Goal: Task Accomplishment & Management: Use online tool/utility

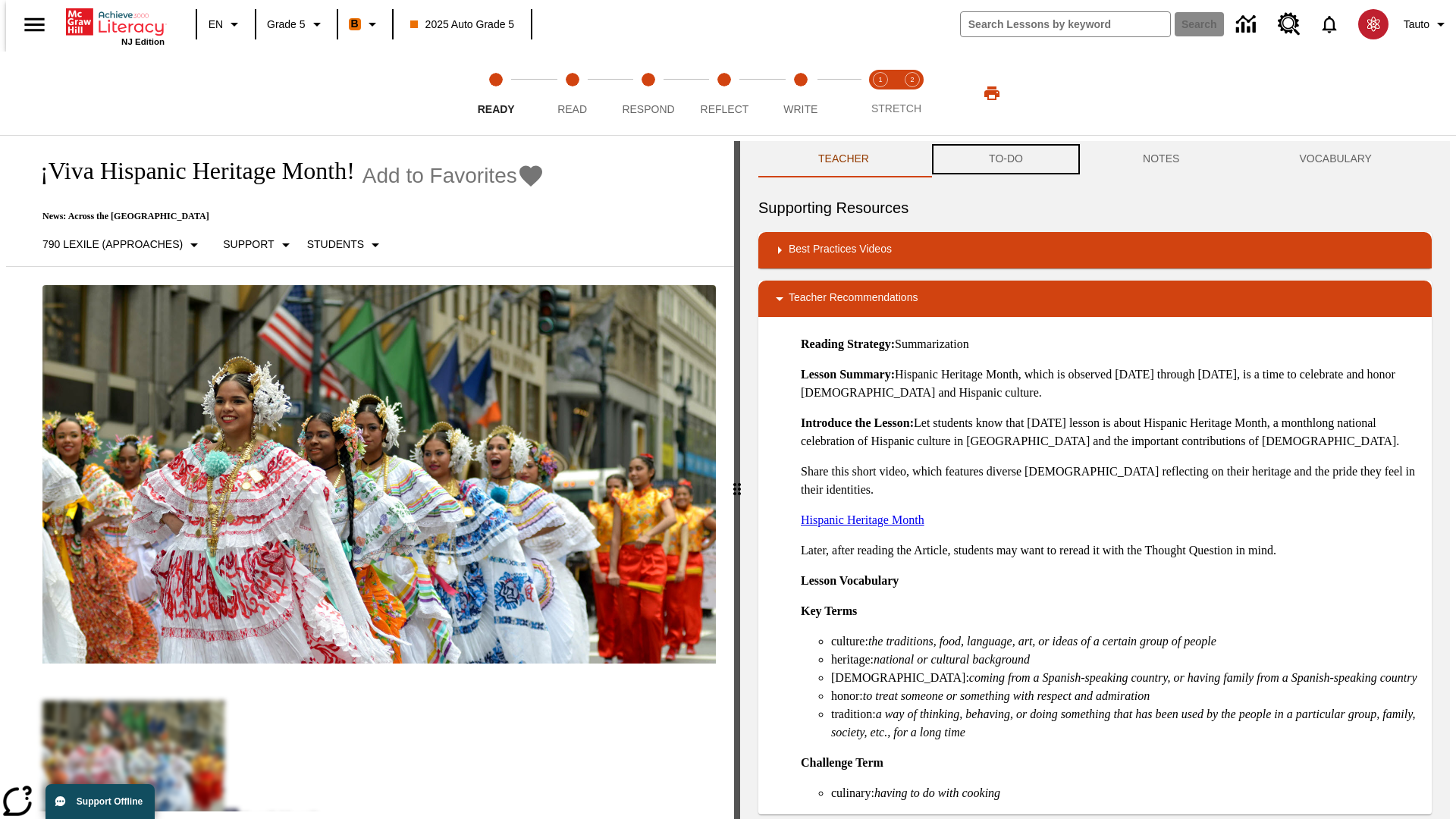
click at [1004, 159] on button "TO-DO" at bounding box center [1005, 159] width 154 height 37
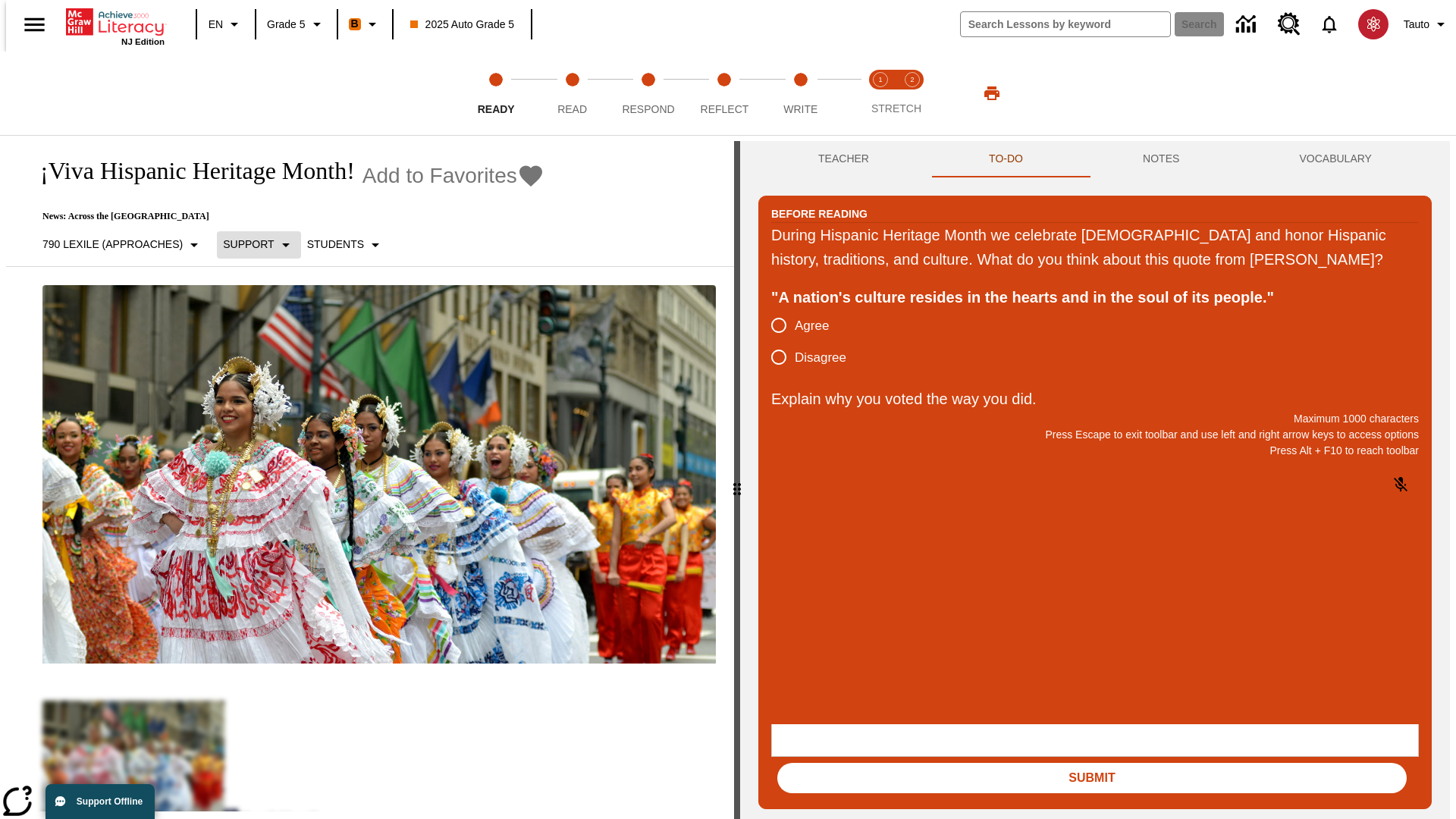
click at [251, 244] on p "Support" at bounding box center [248, 244] width 51 height 16
click at [268, 333] on p "Support" at bounding box center [268, 332] width 90 height 16
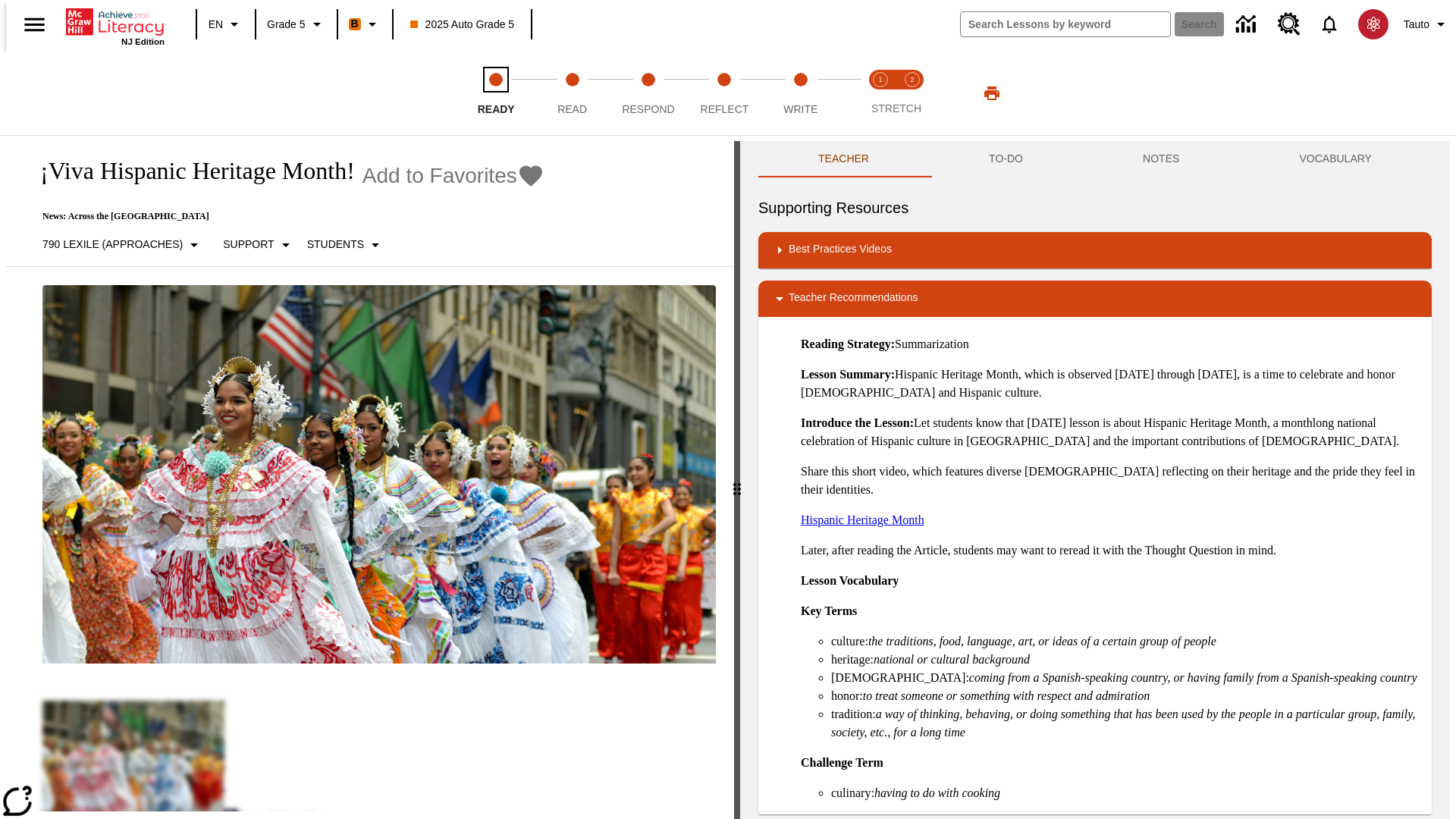
click at [496, 93] on span "Ready" at bounding box center [496, 103] width 37 height 27
click at [1004, 159] on button "TO-DO" at bounding box center [1005, 159] width 154 height 37
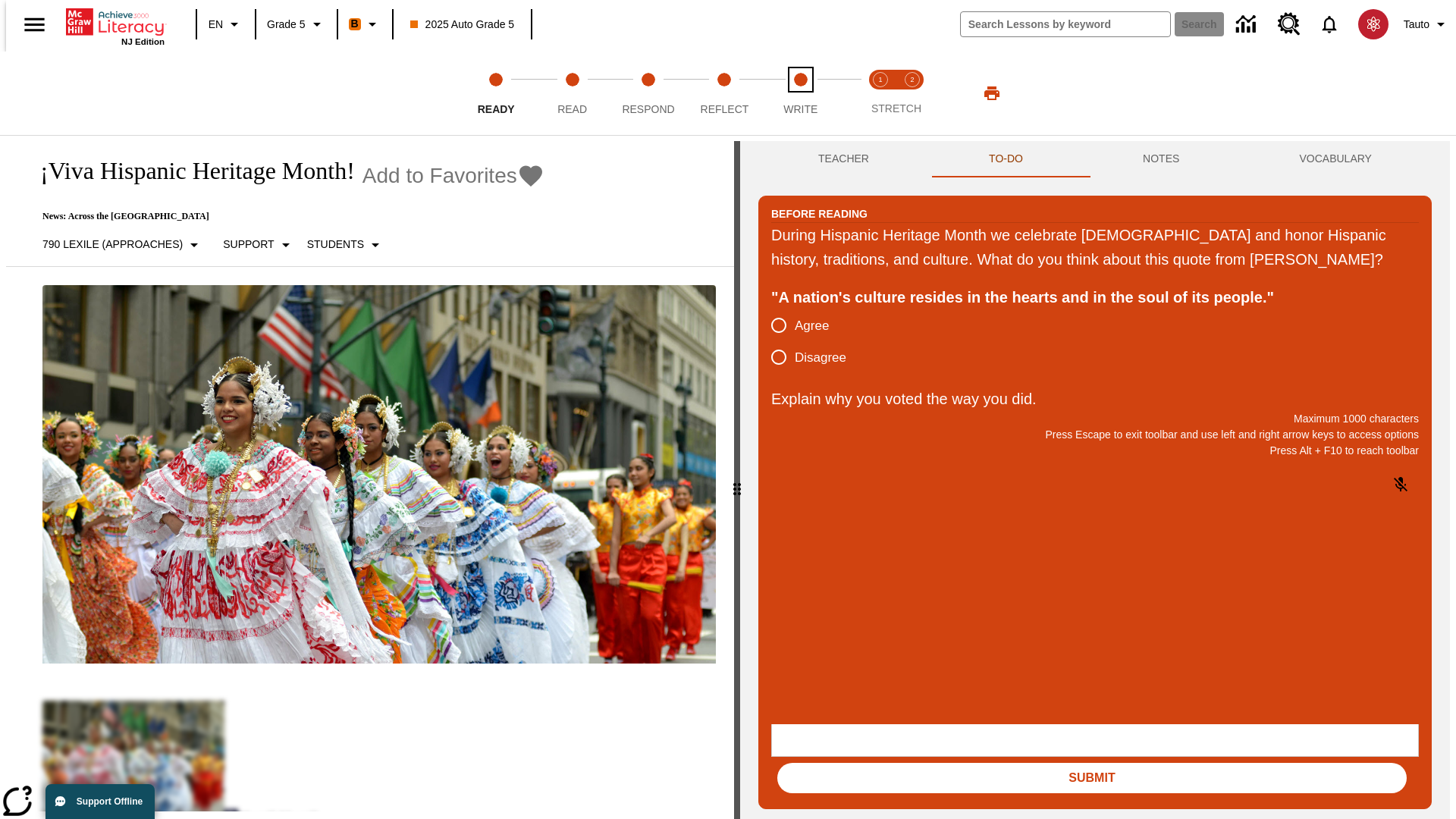
click at [800, 93] on span "Write" at bounding box center [800, 103] width 34 height 27
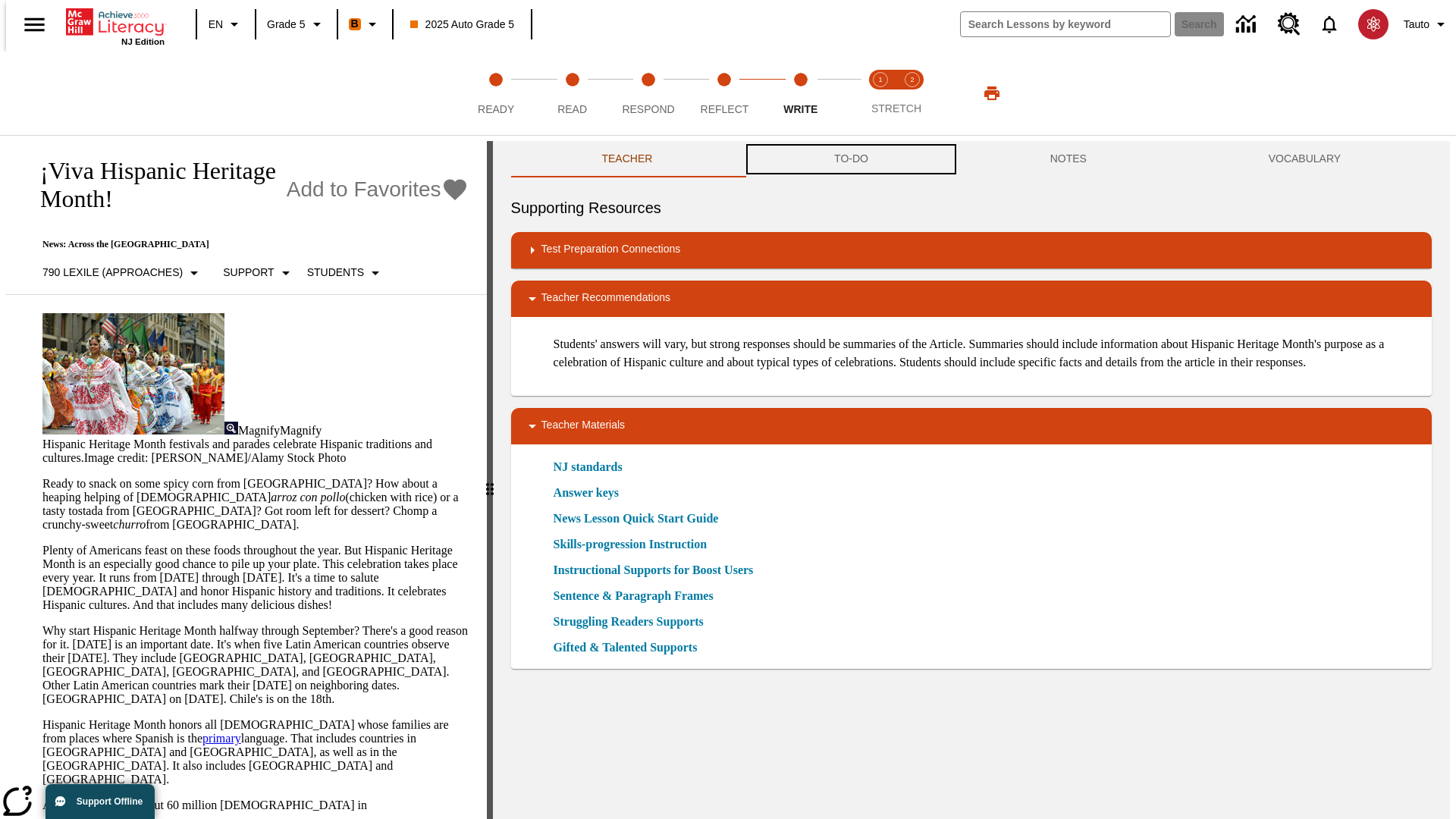
scroll to position [1, 0]
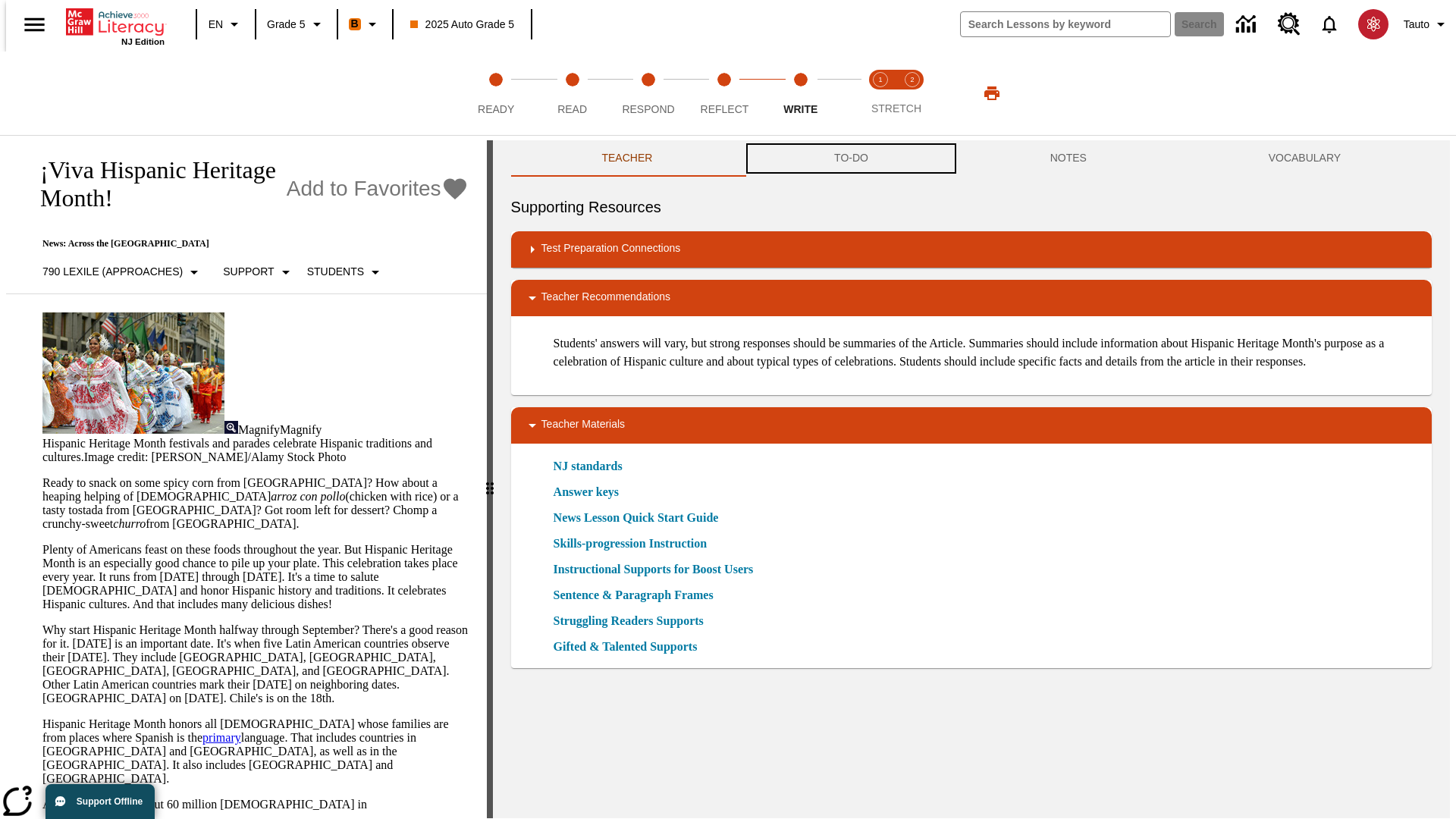
click at [850, 159] on button "TO-DO" at bounding box center [851, 158] width 216 height 37
